Goal: Information Seeking & Learning: Learn about a topic

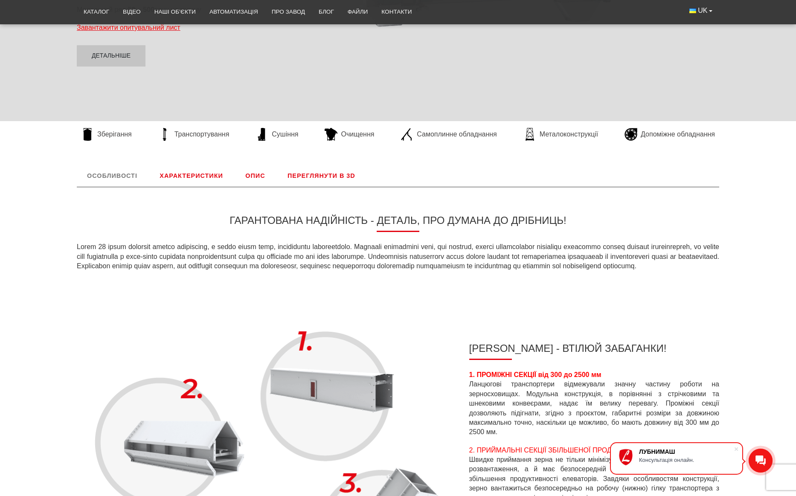
scroll to position [178, 0]
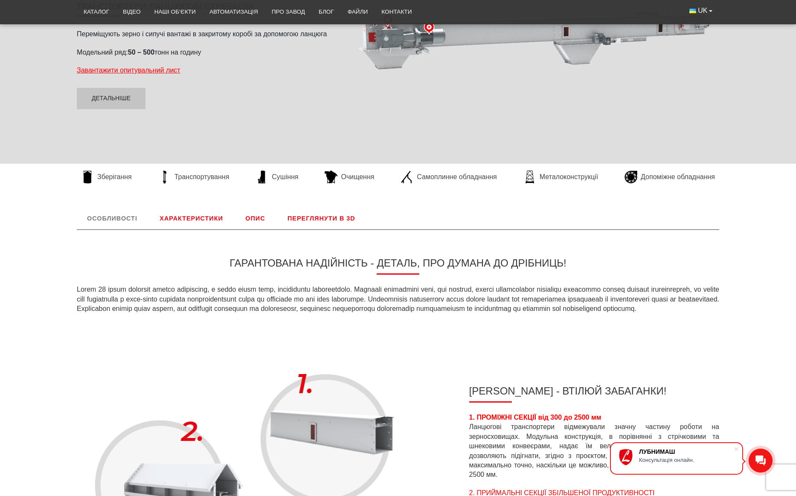
click at [192, 217] on link "Характеристики" at bounding box center [191, 218] width 84 height 22
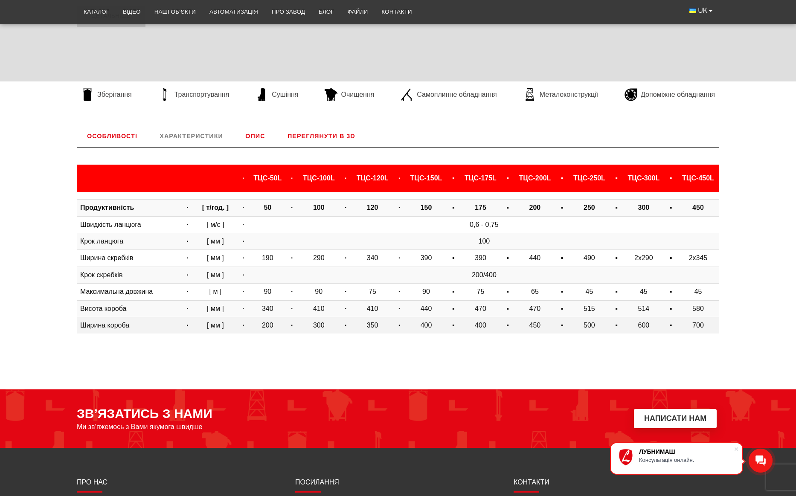
scroll to position [227, 0]
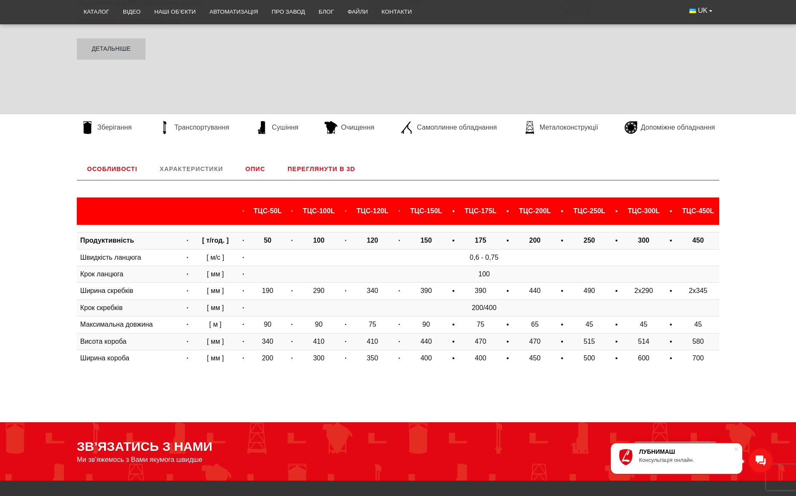
click at [254, 168] on link "Опис" at bounding box center [255, 169] width 40 height 22
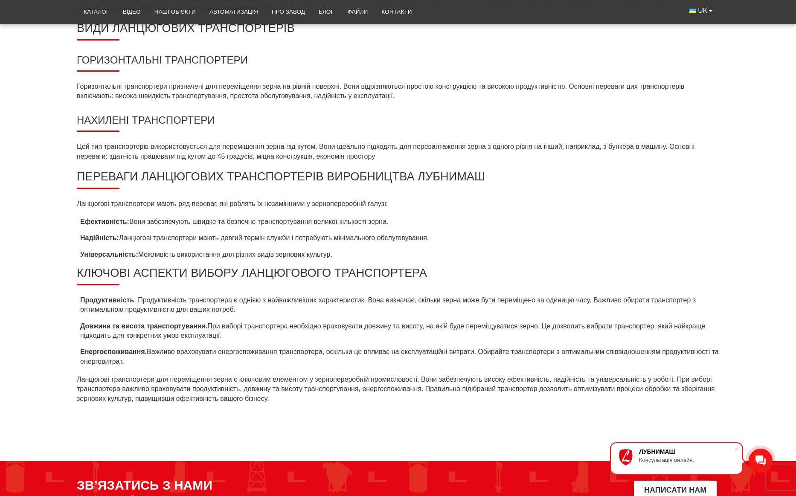
scroll to position [355, 0]
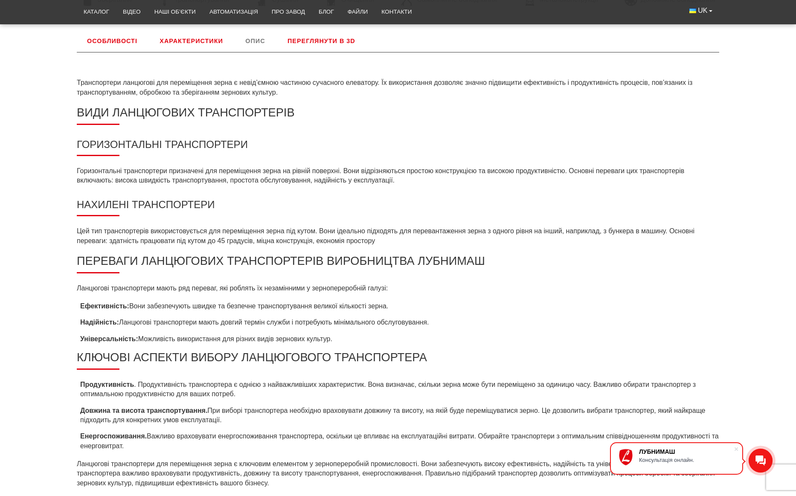
click at [192, 43] on link "Характеристики" at bounding box center [191, 41] width 84 height 22
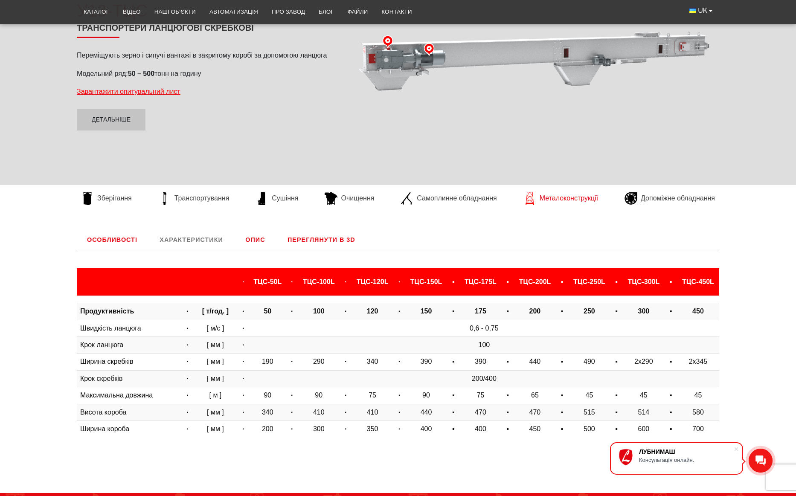
scroll to position [57, 0]
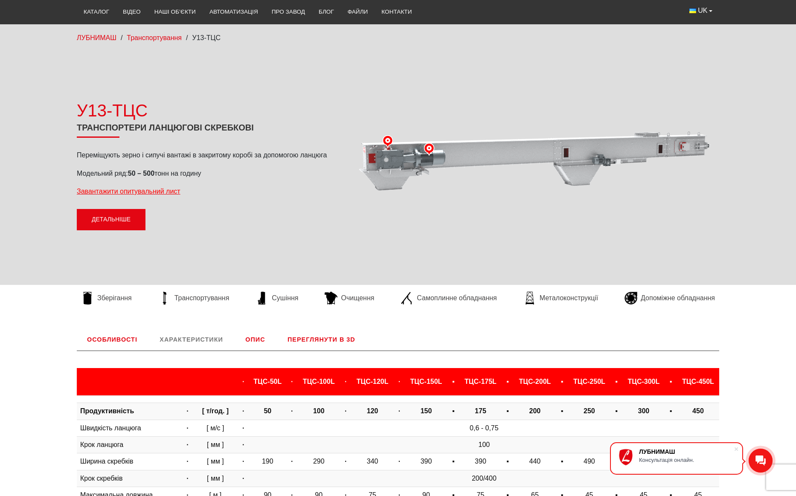
click at [120, 218] on link "Детальніше" at bounding box center [111, 219] width 69 height 21
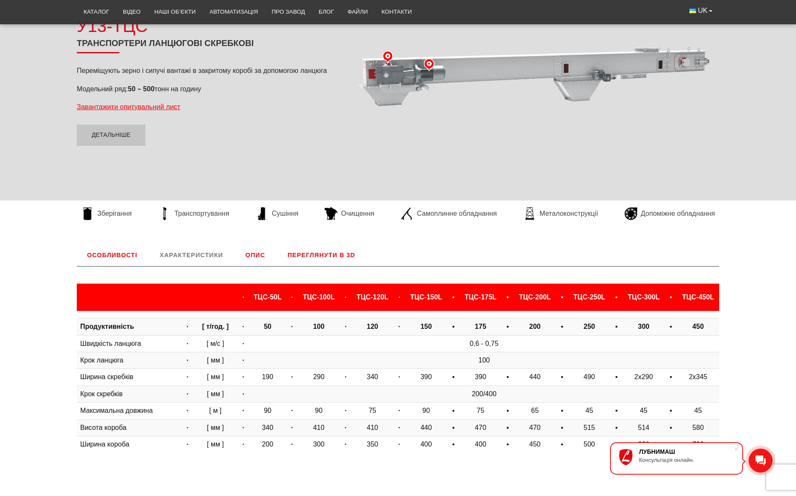
scroll to position [142, 0]
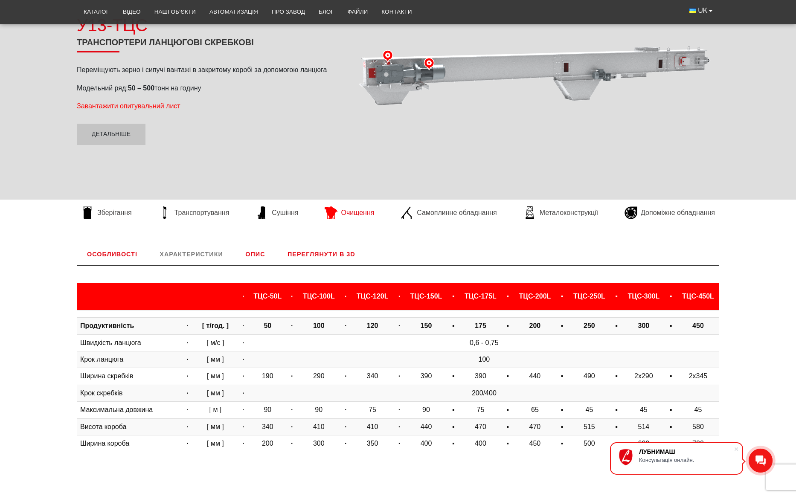
click at [353, 212] on span "Очищення" at bounding box center [357, 212] width 33 height 9
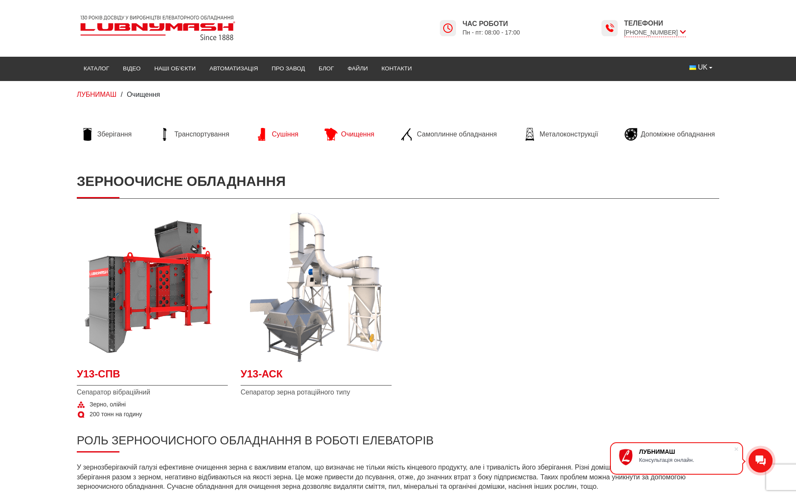
click at [278, 132] on span "Сушіння" at bounding box center [285, 134] width 26 height 9
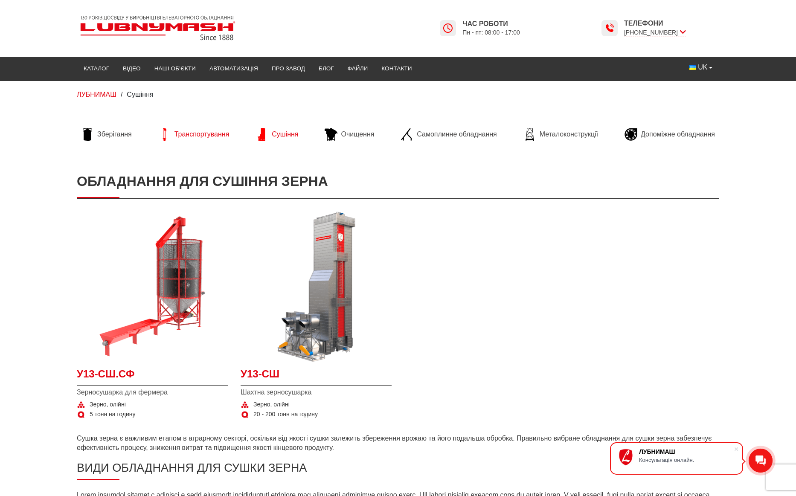
click at [215, 134] on span "Транспортування" at bounding box center [201, 134] width 55 height 9
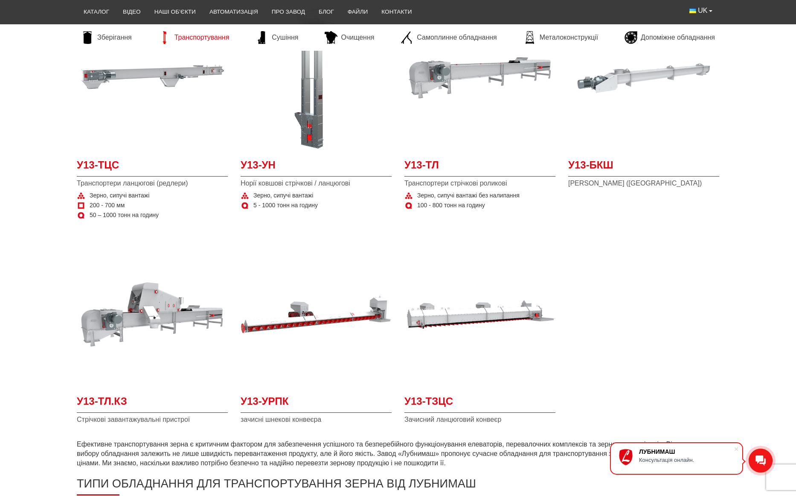
scroll to position [213, 0]
